Goal: Task Accomplishment & Management: Manage account settings

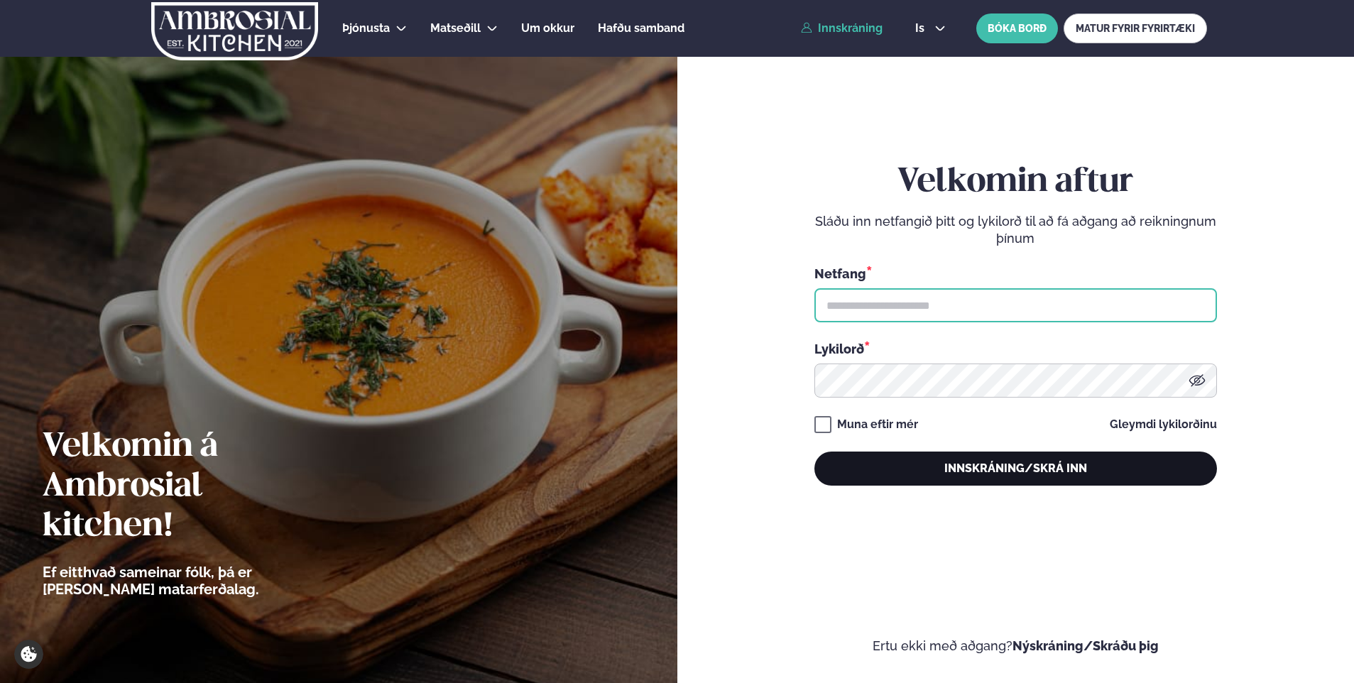
type input "**********"
click at [1022, 473] on button "Innskráning/Skrá inn" at bounding box center [1015, 469] width 403 height 34
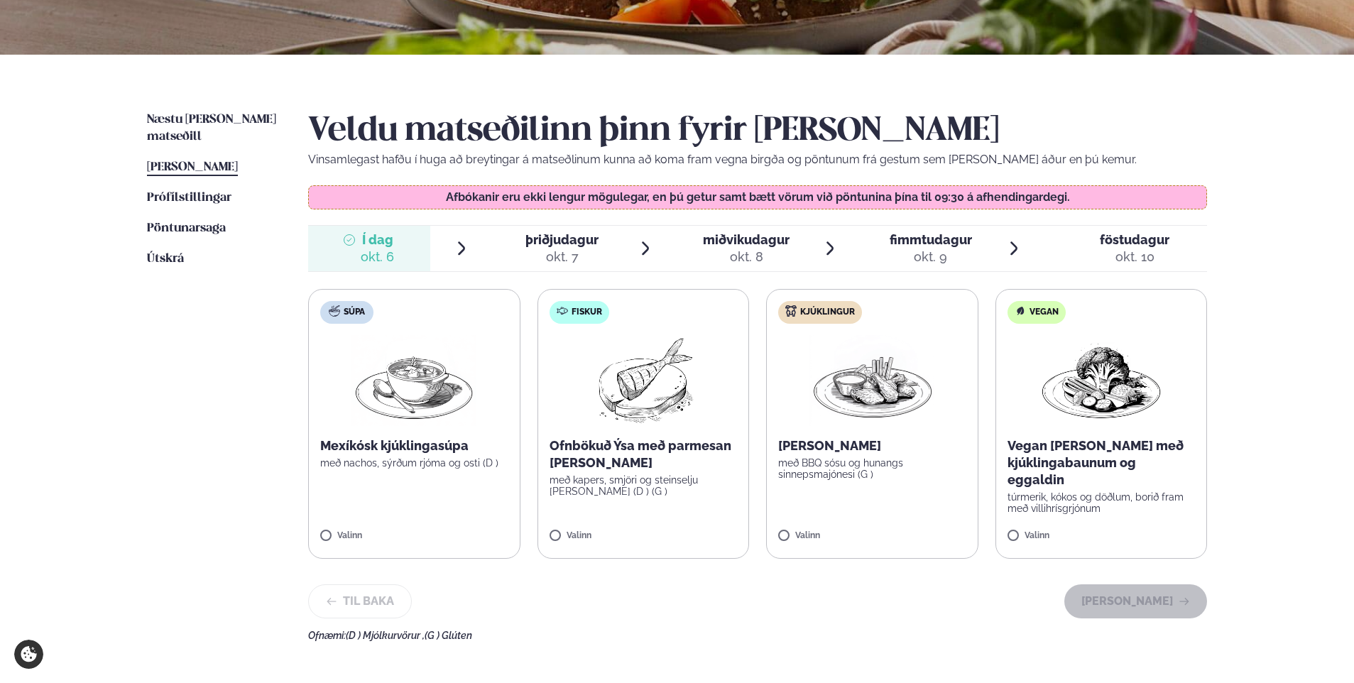
scroll to position [284, 0]
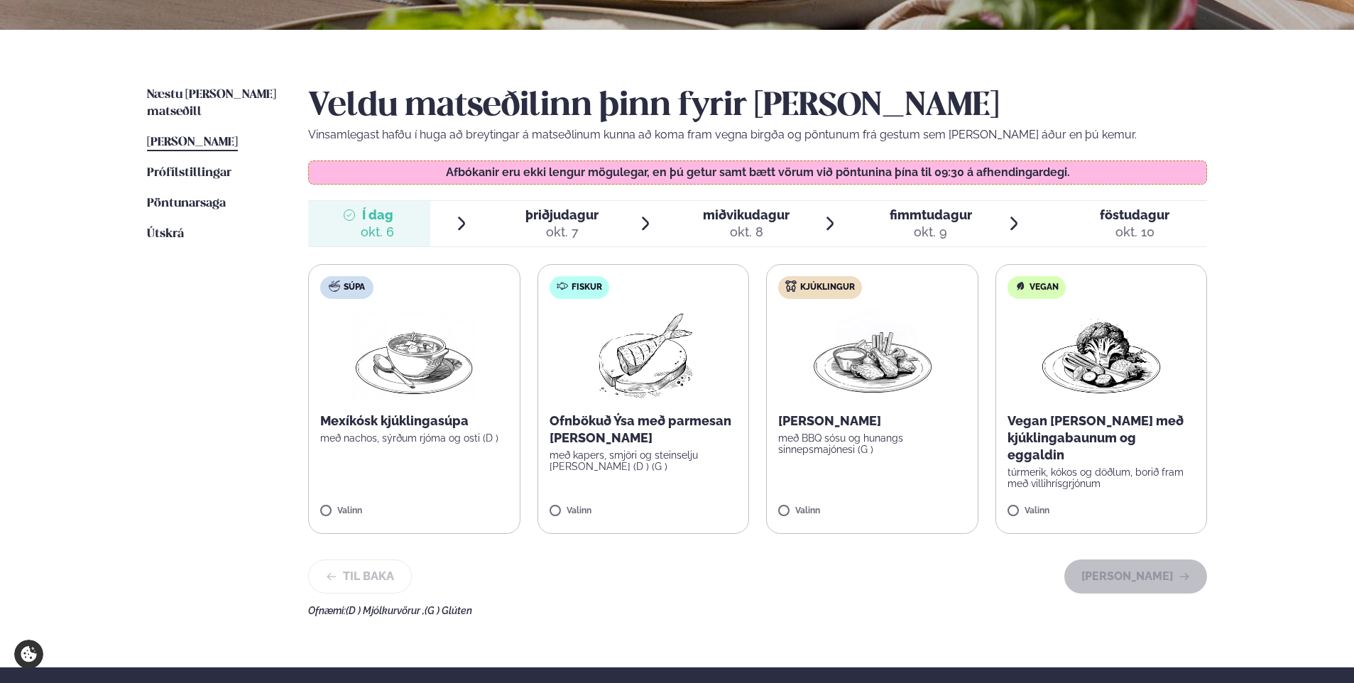
click at [880, 562] on div "Til baka [PERSON_NAME]" at bounding box center [757, 577] width 899 height 34
click at [1120, 577] on button "[PERSON_NAME]" at bounding box center [1135, 577] width 143 height 34
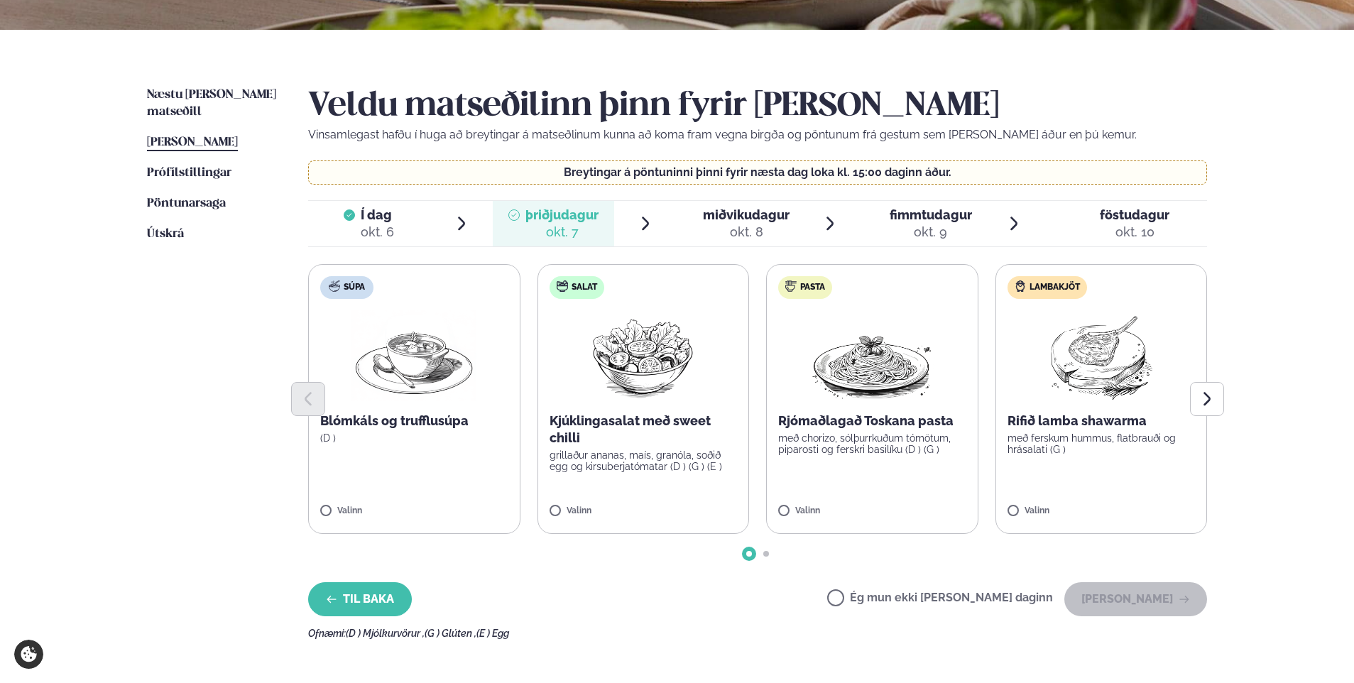
click at [357, 595] on button "Til baka" at bounding box center [360, 599] width 104 height 34
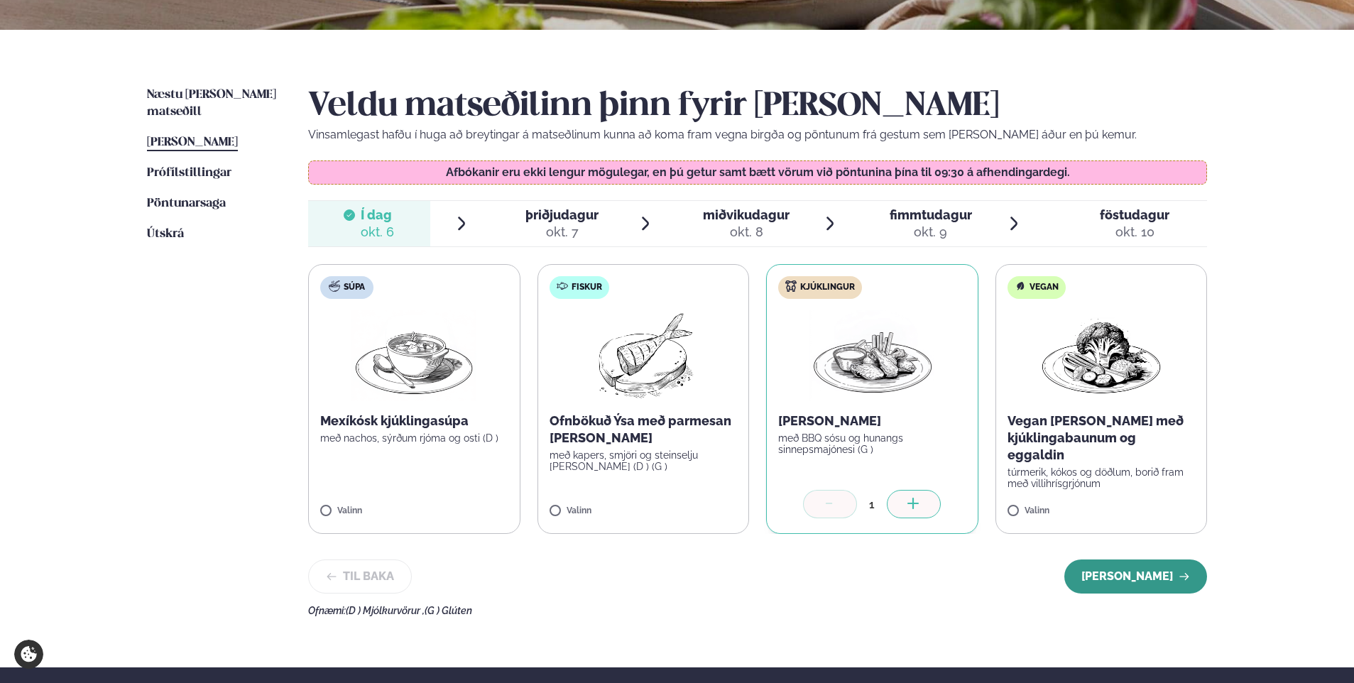
click at [1122, 569] on button "[PERSON_NAME]" at bounding box center [1135, 577] width 143 height 34
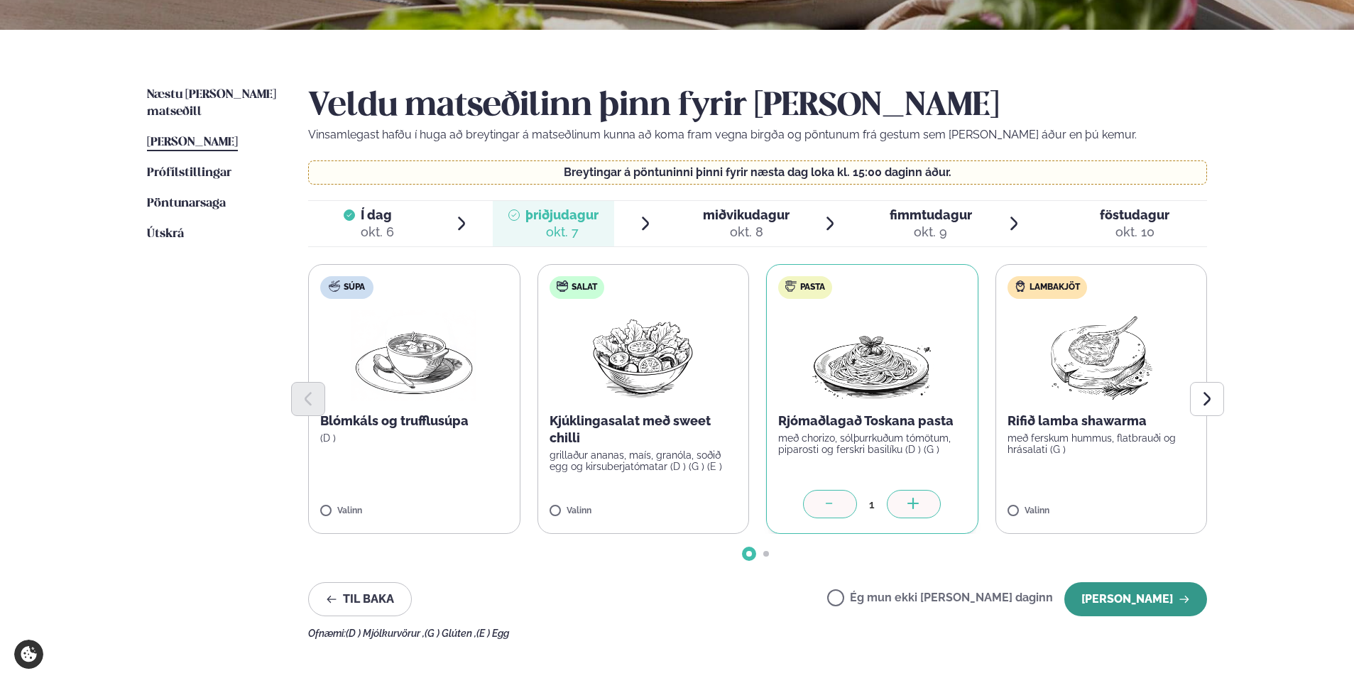
click at [1120, 595] on button "[PERSON_NAME]" at bounding box center [1135, 599] width 143 height 34
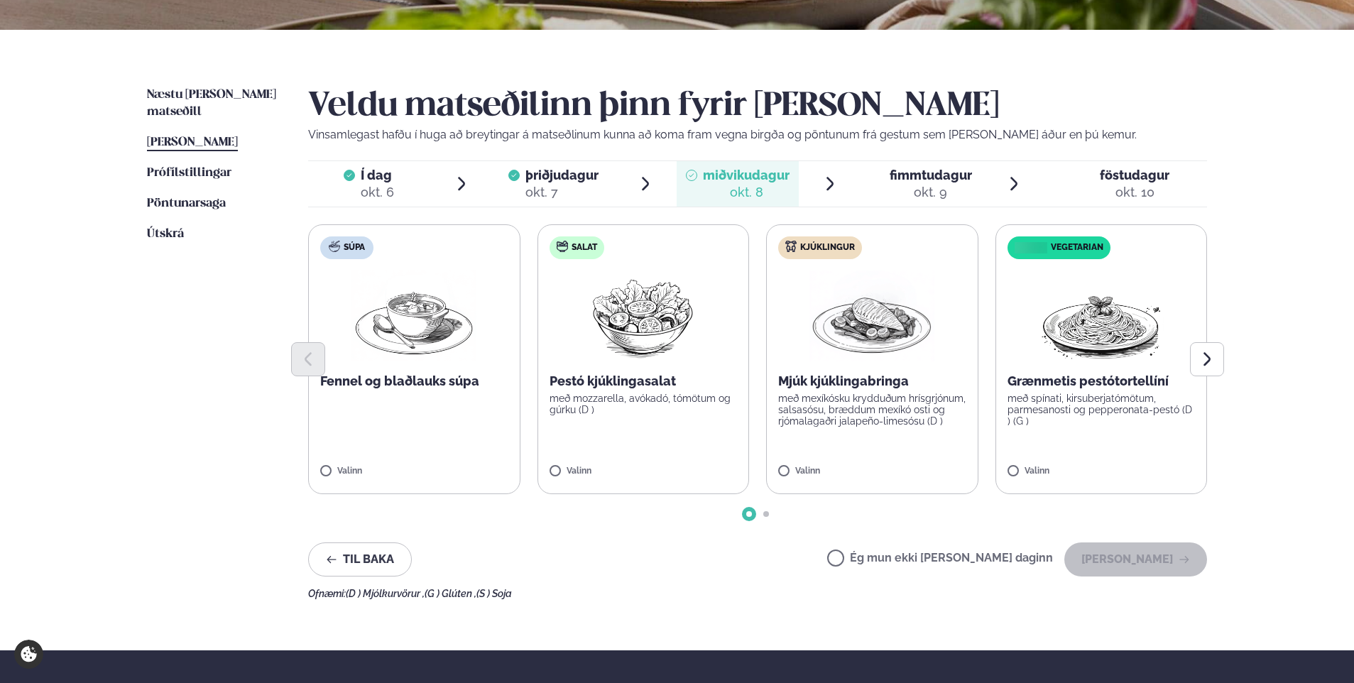
click at [881, 557] on label "Ég mun ekki [PERSON_NAME] daginn" at bounding box center [940, 559] width 226 height 15
click at [1131, 554] on button "[PERSON_NAME]" at bounding box center [1135, 559] width 143 height 34
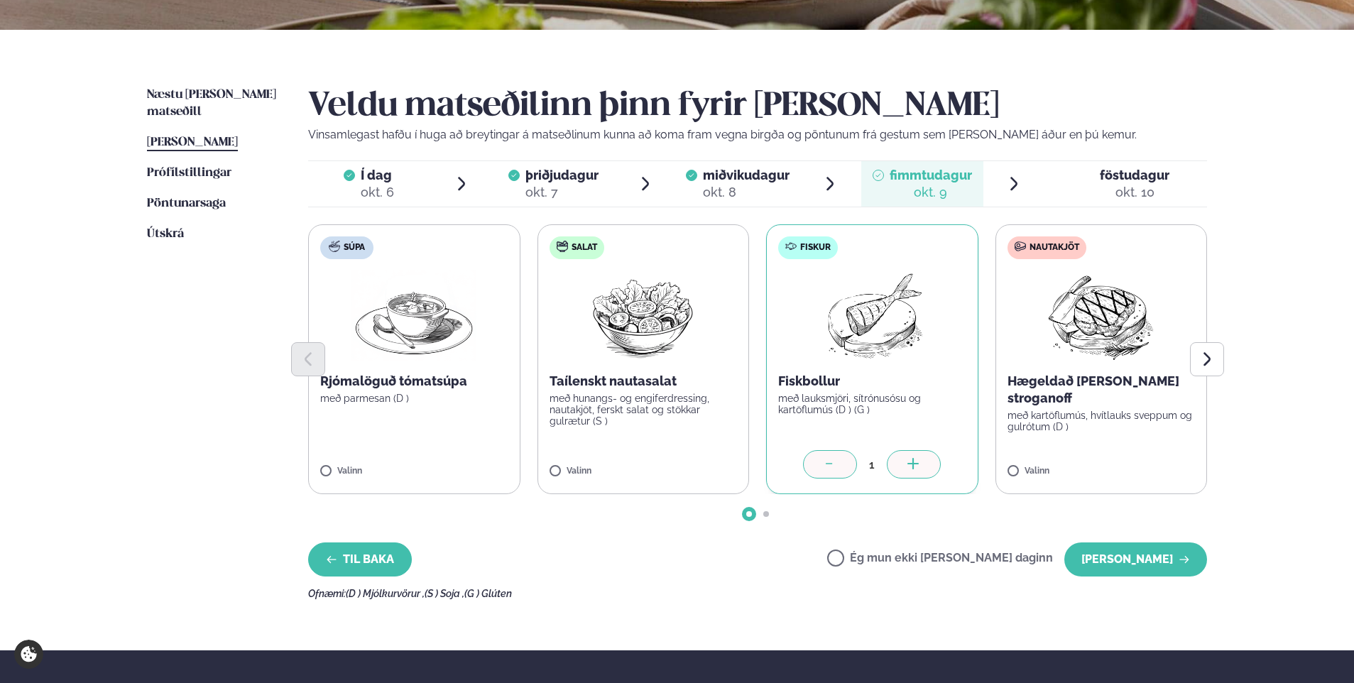
click at [362, 555] on button "Til baka" at bounding box center [360, 559] width 104 height 34
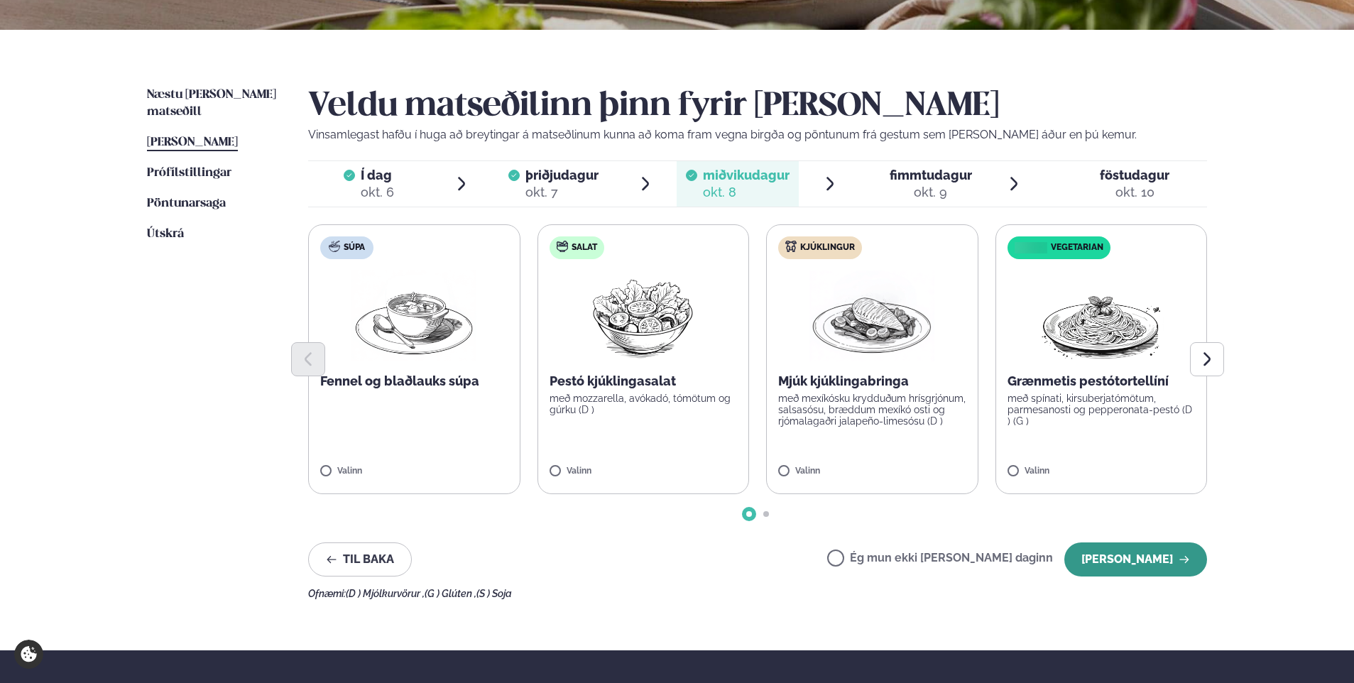
click at [1150, 548] on button "[PERSON_NAME]" at bounding box center [1135, 559] width 143 height 34
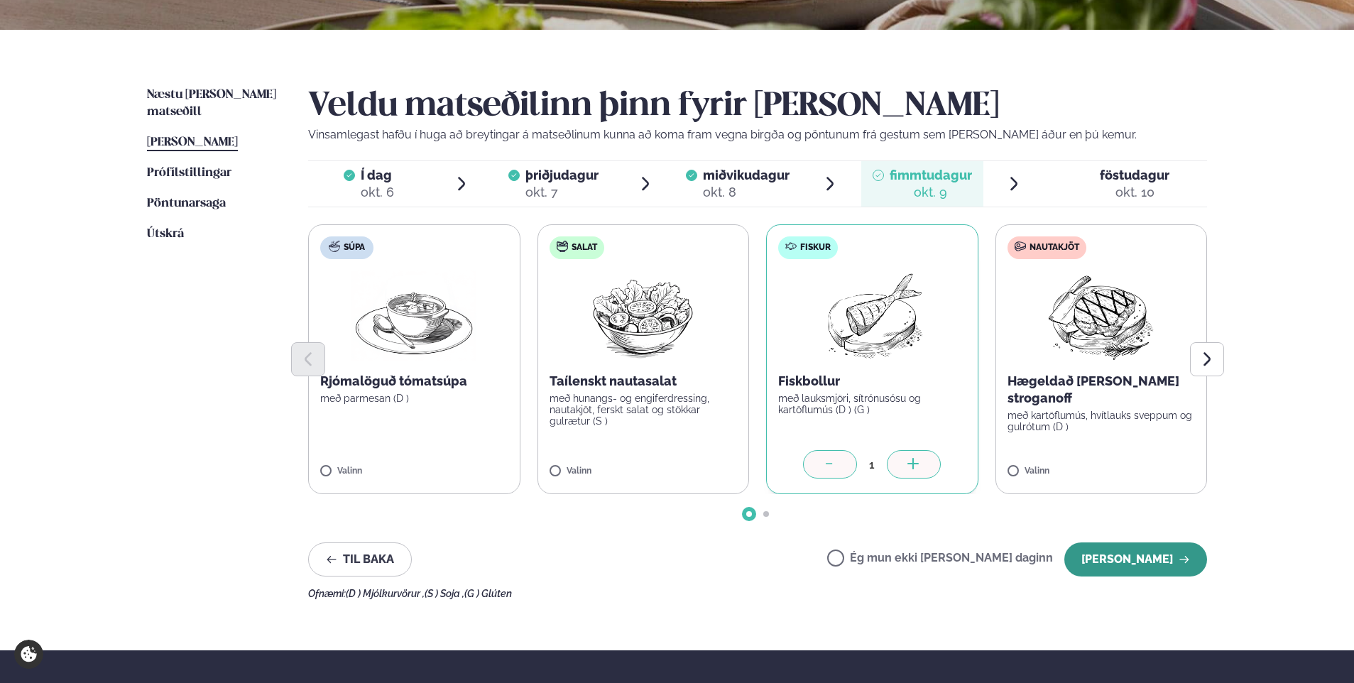
click at [1144, 557] on button "[PERSON_NAME]" at bounding box center [1135, 559] width 143 height 34
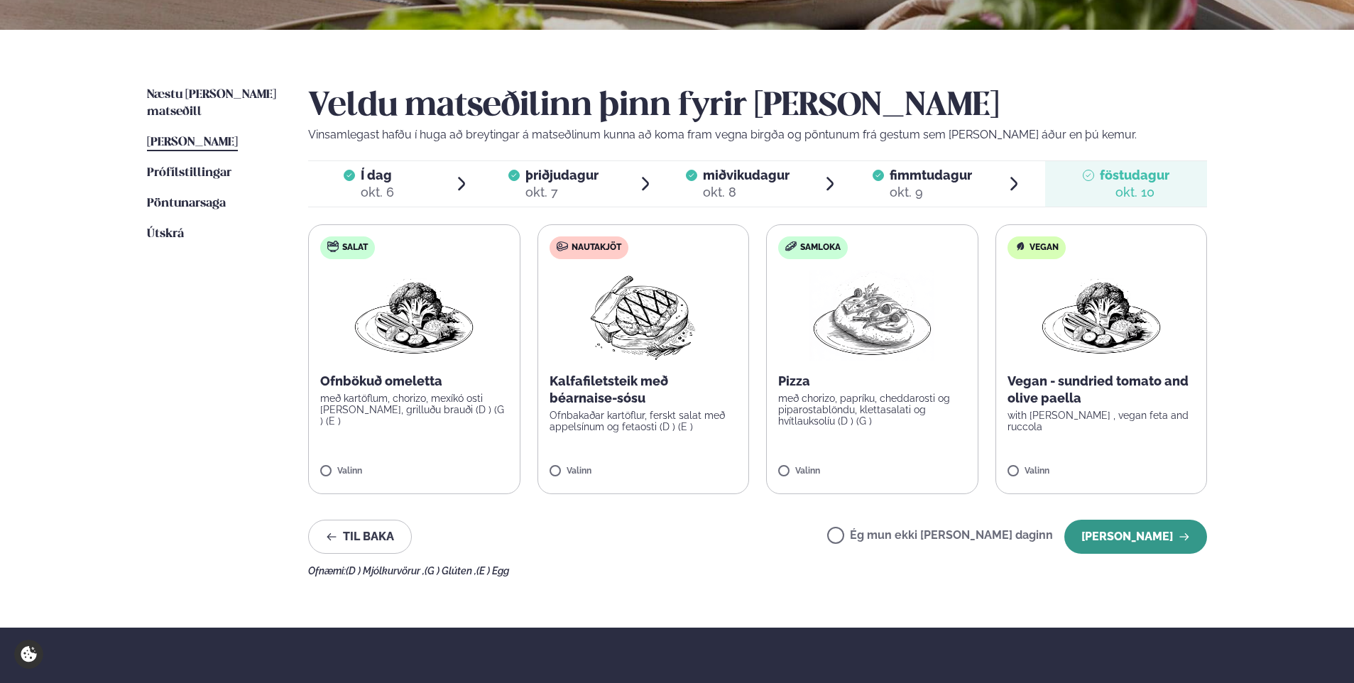
click at [1106, 528] on button "[PERSON_NAME]" at bounding box center [1135, 537] width 143 height 34
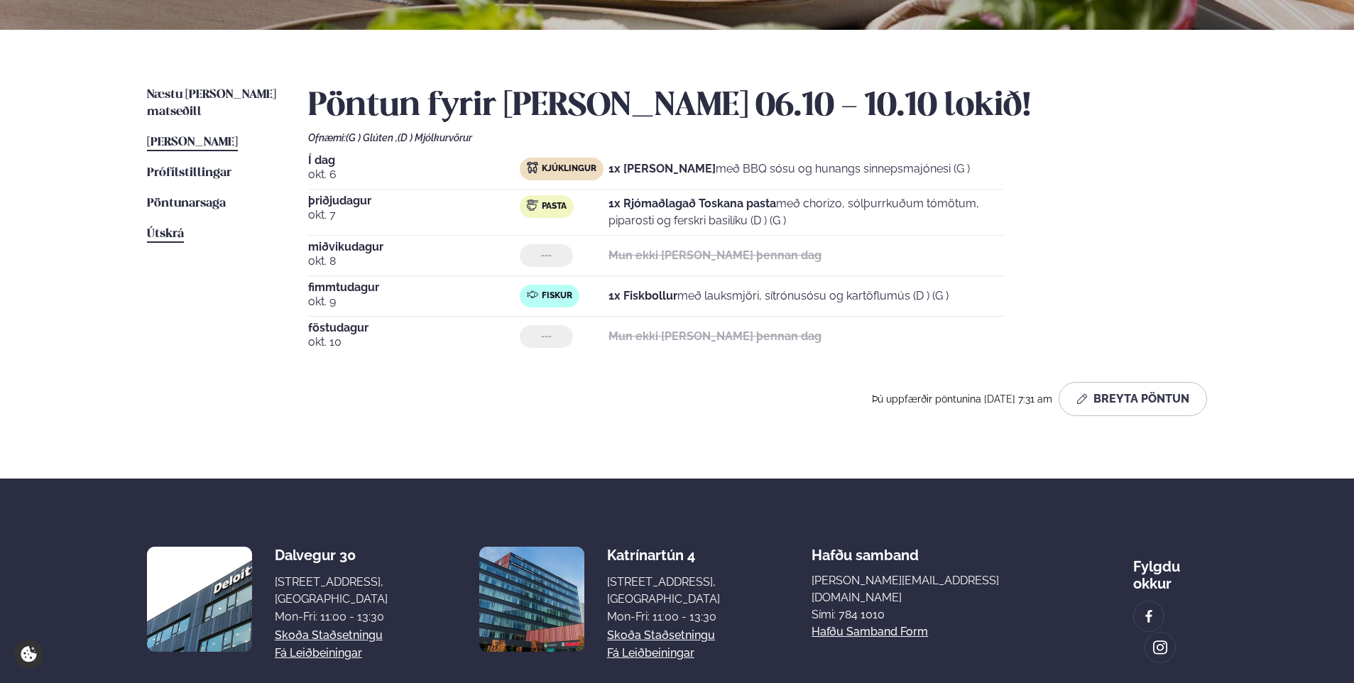
click at [162, 228] on span "Útskrá" at bounding box center [165, 234] width 37 height 12
